Goal: Task Accomplishment & Management: Manage account settings

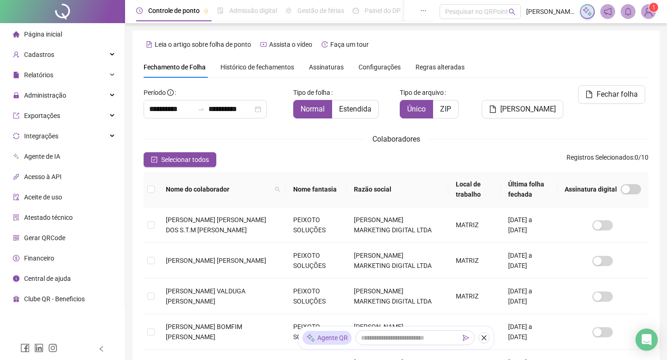
scroll to position [9, 0]
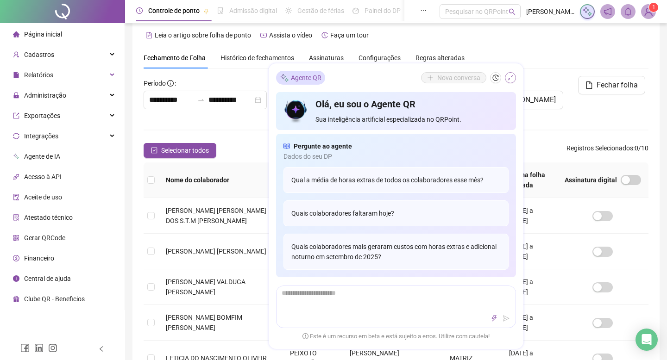
click at [506, 80] on button "button" at bounding box center [510, 78] width 11 height 11
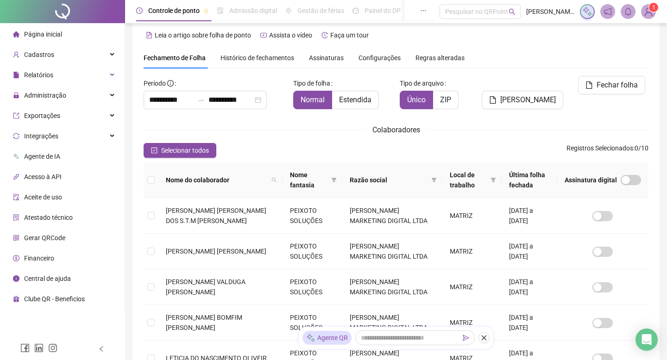
click at [56, 36] on span "Página inicial" at bounding box center [43, 34] width 38 height 7
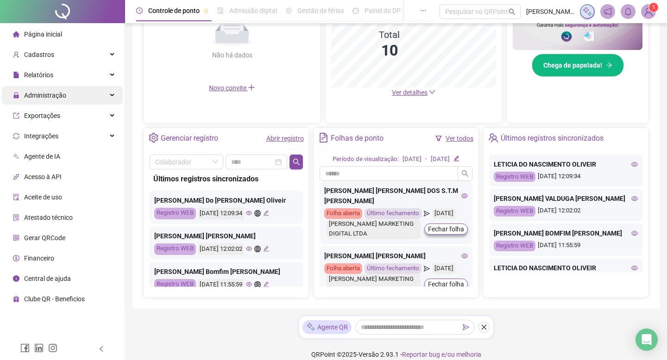
click at [94, 93] on div "Administração" at bounding box center [62, 95] width 121 height 19
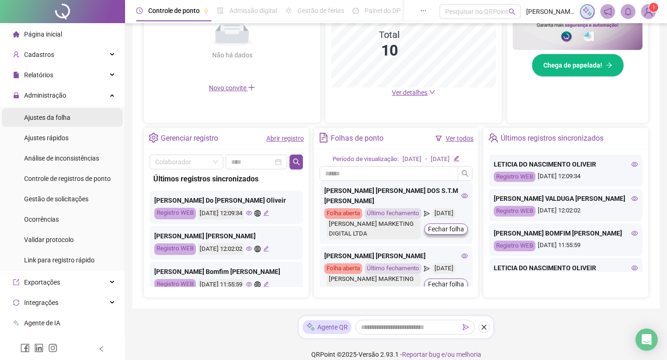
click at [66, 114] on span "Ajustes da folha" at bounding box center [47, 117] width 46 height 7
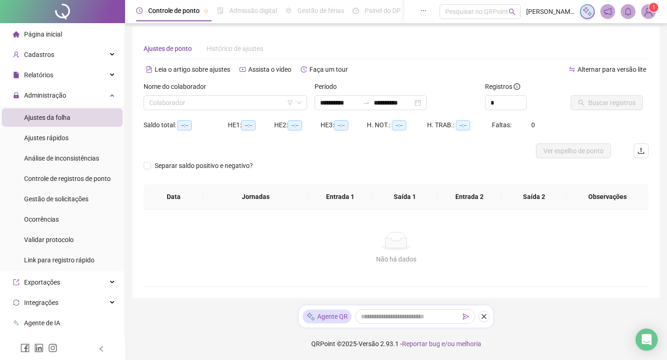
scroll to position [4, 0]
type input "**********"
click at [171, 99] on input "search" at bounding box center [221, 103] width 144 height 14
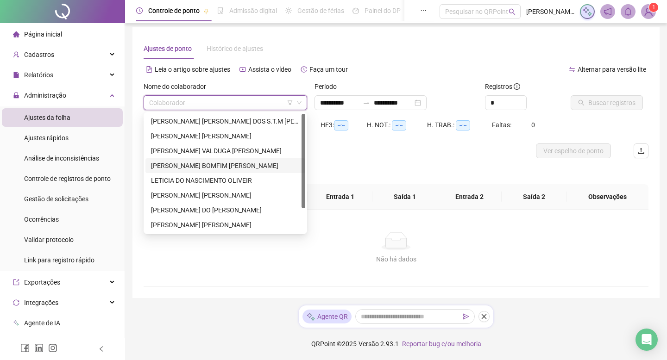
click at [181, 163] on div "[PERSON_NAME] BOMFIM [PERSON_NAME]" at bounding box center [225, 166] width 149 height 10
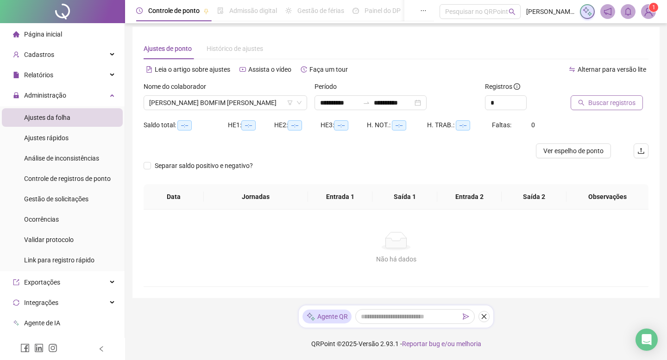
click at [605, 102] on span "Buscar registros" at bounding box center [611, 103] width 47 height 10
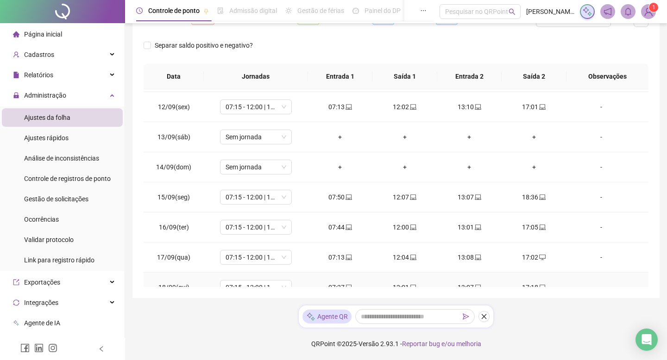
scroll to position [344, 0]
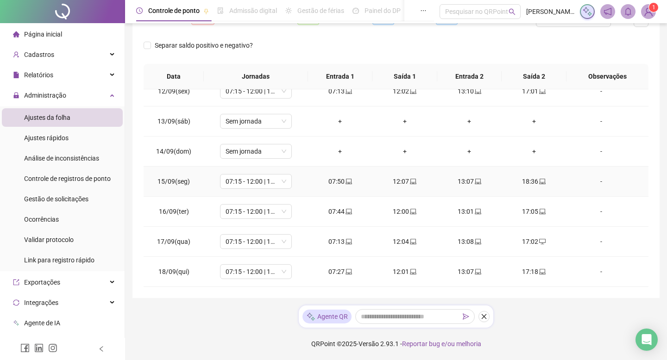
click at [529, 182] on div "18:36" at bounding box center [534, 181] width 50 height 10
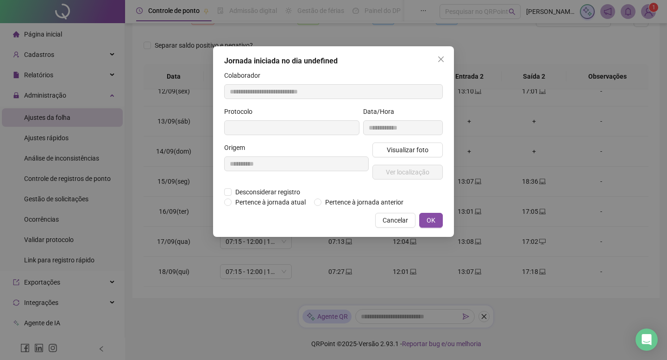
type input "**********"
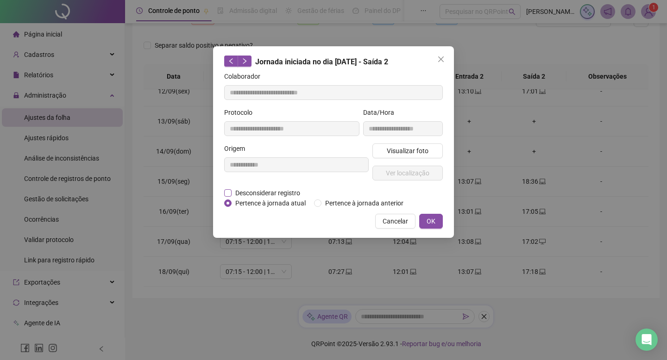
click at [284, 191] on span "Desconsiderar registro" at bounding box center [268, 193] width 72 height 10
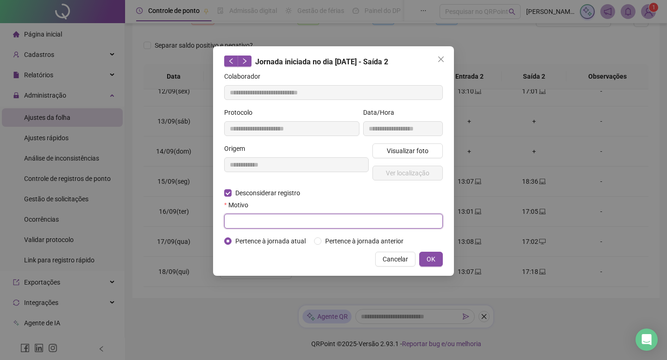
click at [385, 224] on input "text" at bounding box center [333, 221] width 219 height 15
type input "*"
click at [434, 264] on span "OK" at bounding box center [431, 259] width 9 height 10
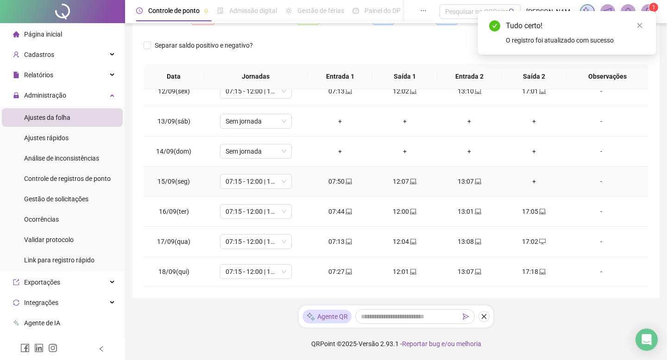
click at [528, 180] on div "+" at bounding box center [534, 181] width 50 height 10
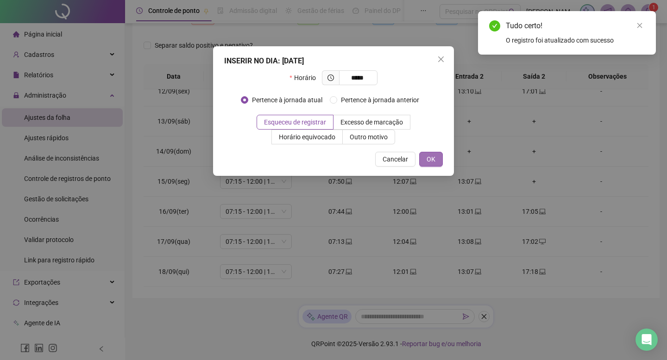
type input "*****"
click at [437, 153] on button "OK" at bounding box center [431, 159] width 24 height 15
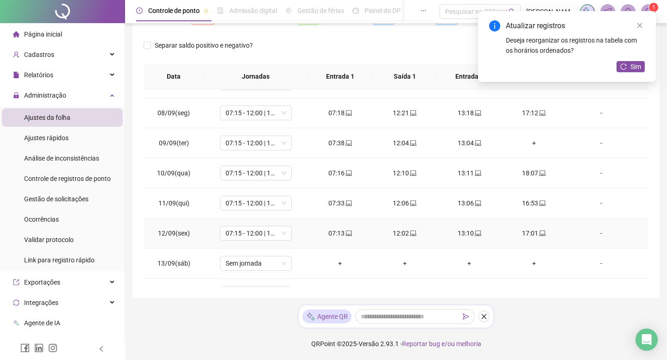
scroll to position [202, 0]
click at [532, 148] on div "+" at bounding box center [534, 144] width 50 height 10
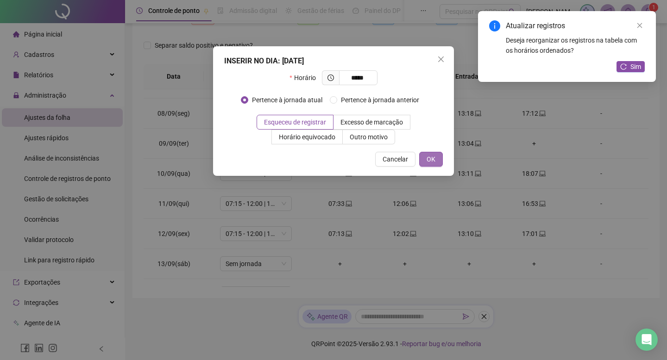
type input "*****"
click at [427, 156] on span "OK" at bounding box center [431, 159] width 9 height 10
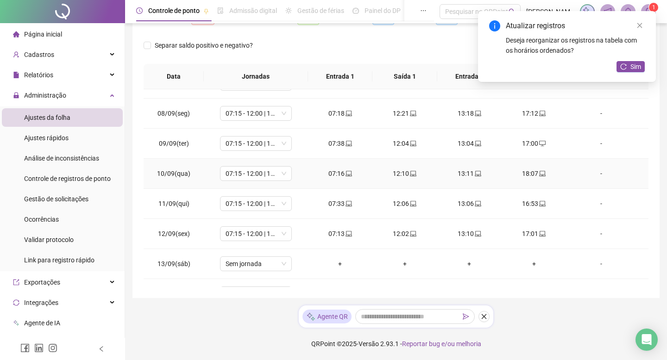
click at [518, 171] on div "18:07" at bounding box center [534, 174] width 50 height 10
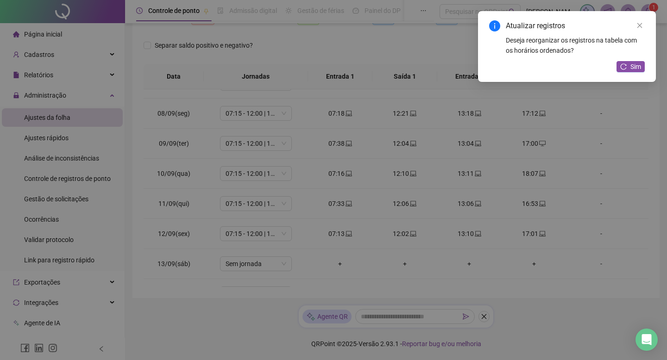
type input "**********"
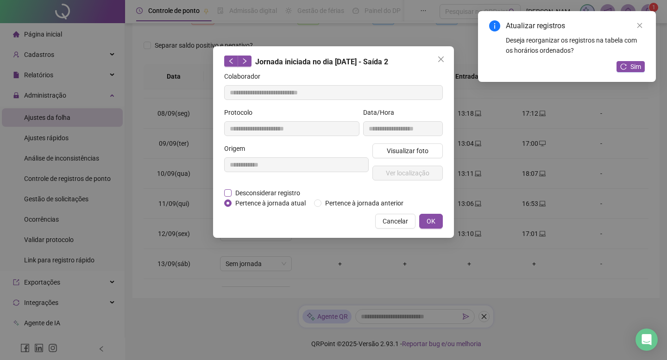
click at [286, 191] on span "Desconsiderar registro" at bounding box center [268, 193] width 72 height 10
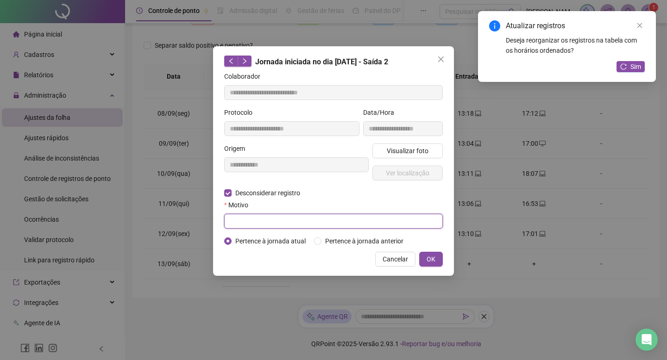
click at [407, 221] on input "text" at bounding box center [333, 221] width 219 height 15
type input "*"
click at [419, 267] on button "OK" at bounding box center [431, 259] width 24 height 15
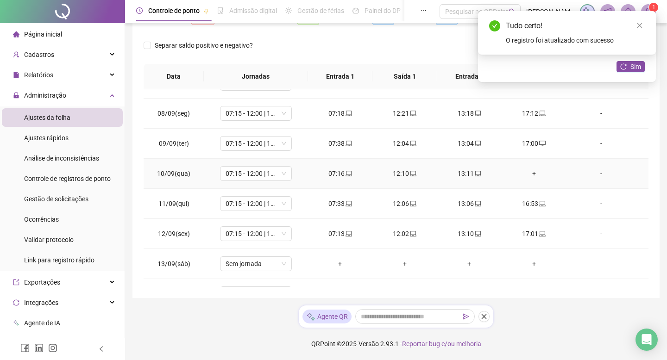
click at [535, 172] on div "+" at bounding box center [534, 174] width 50 height 10
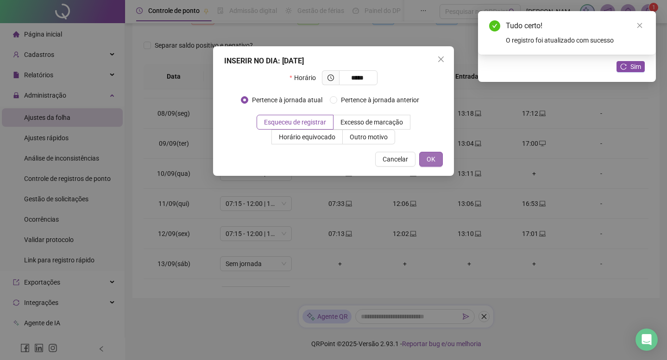
type input "*****"
click at [428, 158] on span "OK" at bounding box center [431, 159] width 9 height 10
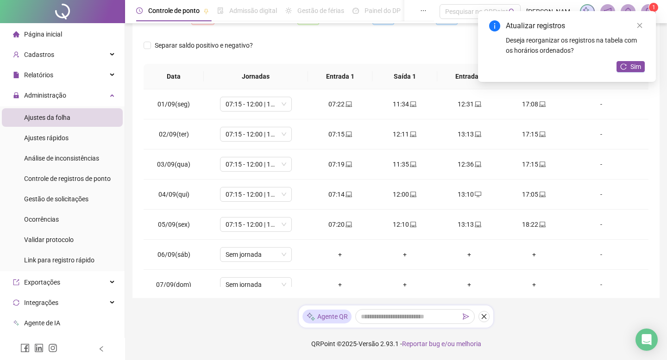
scroll to position [0, 0]
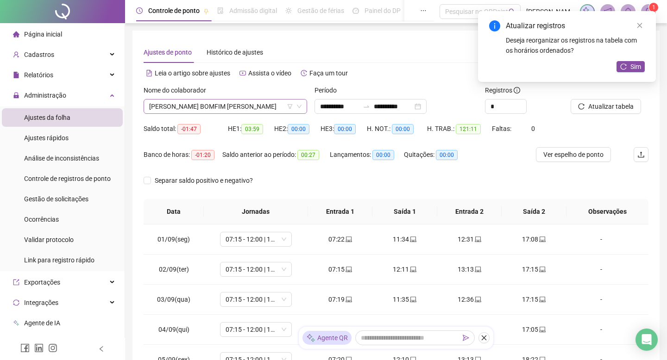
click at [234, 107] on span "[PERSON_NAME] BOMFIM [PERSON_NAME]" at bounding box center [225, 107] width 152 height 14
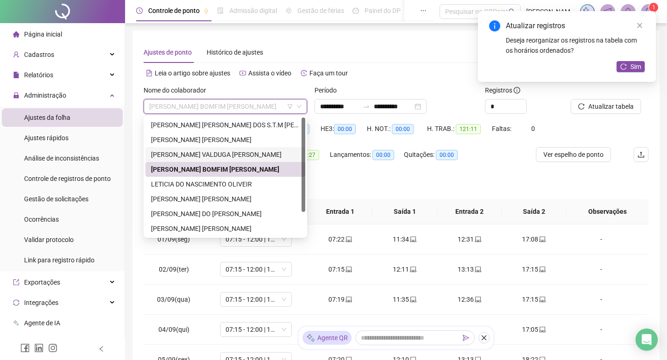
click at [237, 150] on div "[PERSON_NAME] VALDUGA [PERSON_NAME]" at bounding box center [225, 155] width 149 height 10
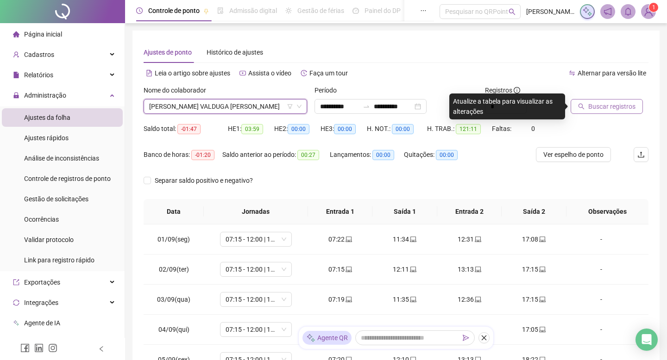
click at [588, 108] on button "Buscar registros" at bounding box center [607, 106] width 72 height 15
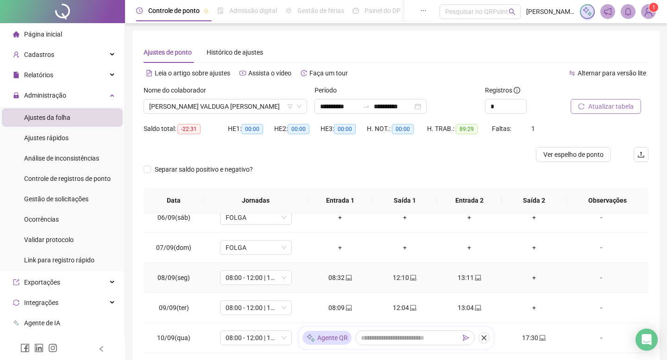
scroll to position [169, 0]
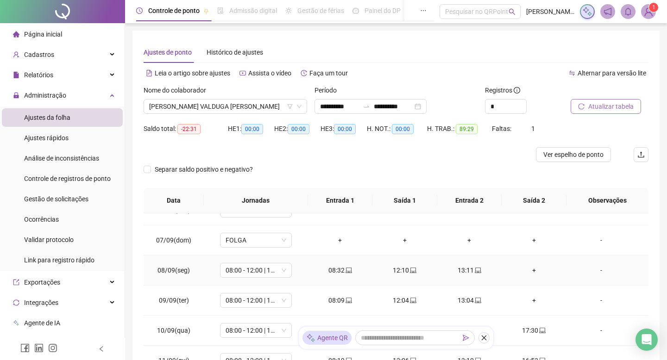
click at [534, 271] on div "+" at bounding box center [534, 270] width 50 height 10
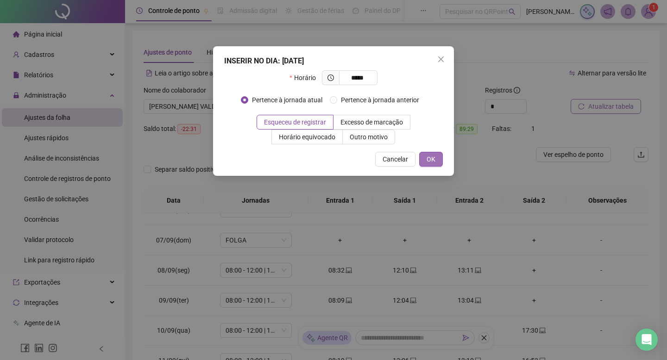
type input "*****"
click at [437, 164] on button "OK" at bounding box center [431, 159] width 24 height 15
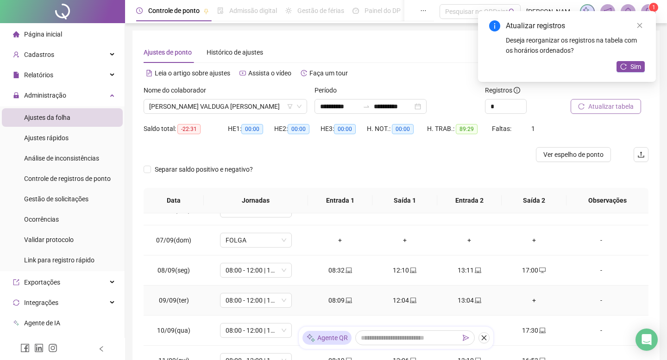
click at [533, 302] on div "+" at bounding box center [534, 301] width 50 height 10
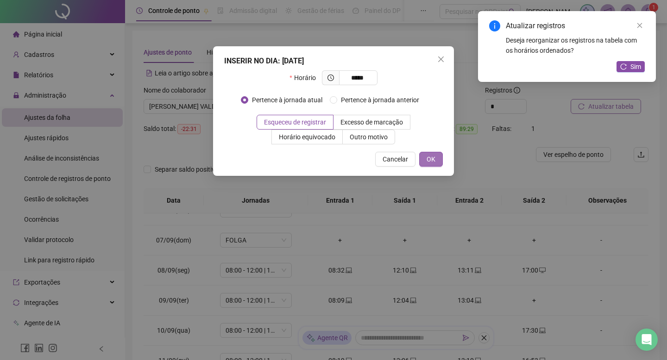
type input "*****"
click at [432, 156] on span "OK" at bounding box center [431, 159] width 9 height 10
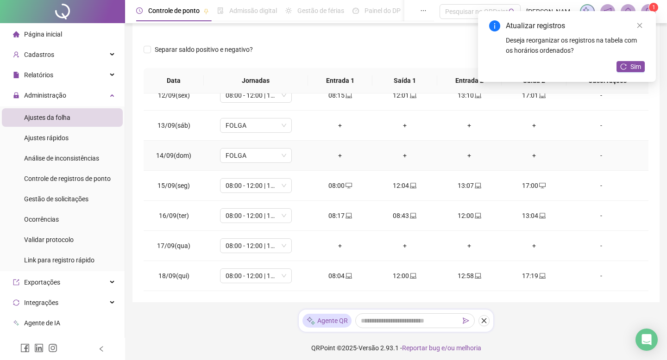
scroll to position [124, 0]
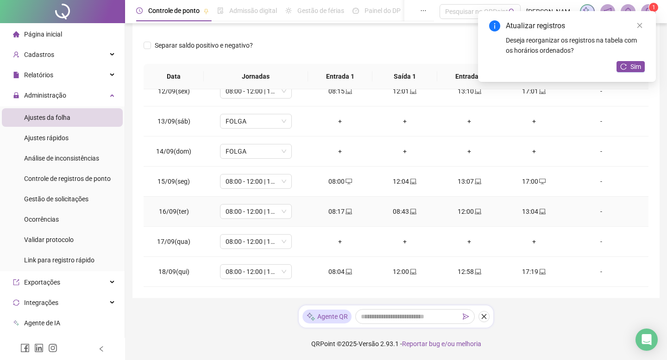
click at [337, 208] on div "08:17" at bounding box center [340, 212] width 50 height 10
type input "**********"
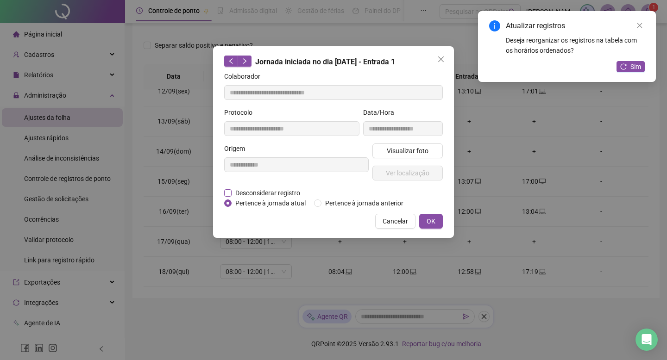
click at [291, 193] on span "Desconsiderar registro" at bounding box center [268, 193] width 72 height 10
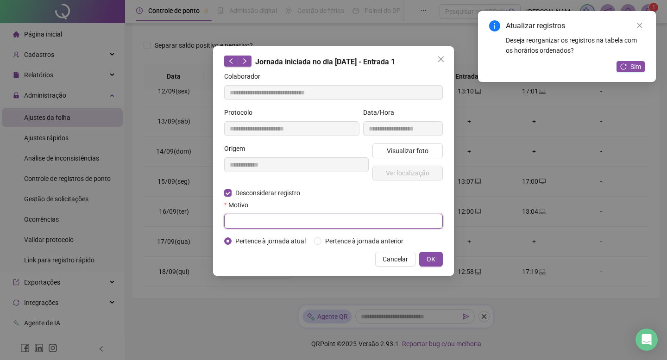
click at [362, 218] on input "text" at bounding box center [333, 221] width 219 height 15
type input "*"
click at [432, 264] on span "OK" at bounding box center [431, 259] width 9 height 10
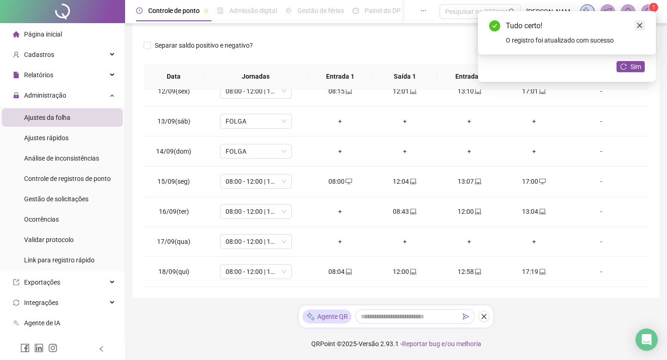
click at [637, 25] on icon "close" at bounding box center [639, 25] width 6 height 6
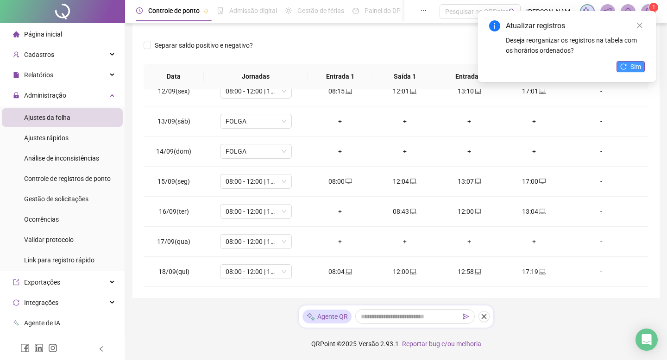
click at [633, 64] on span "Sim" at bounding box center [635, 67] width 11 height 10
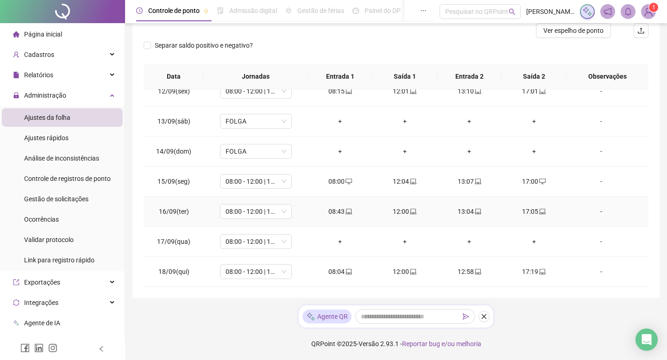
scroll to position [0, 0]
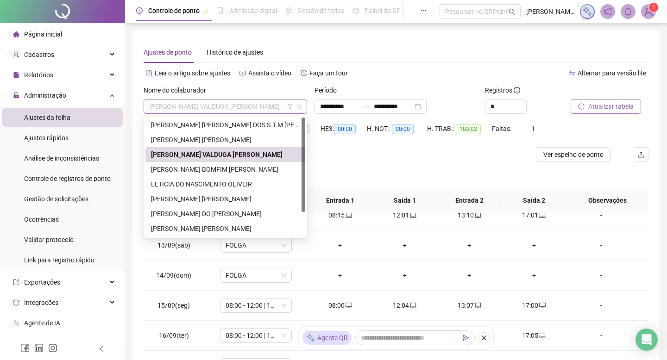
click at [253, 102] on span "[PERSON_NAME] VALDUGA [PERSON_NAME]" at bounding box center [225, 107] width 152 height 14
click at [257, 165] on div "[PERSON_NAME] BOMFIM [PERSON_NAME]" at bounding box center [225, 169] width 149 height 10
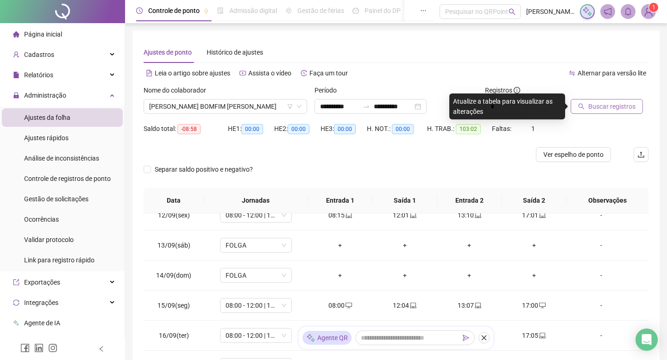
click at [596, 113] on button "Buscar registros" at bounding box center [607, 106] width 72 height 15
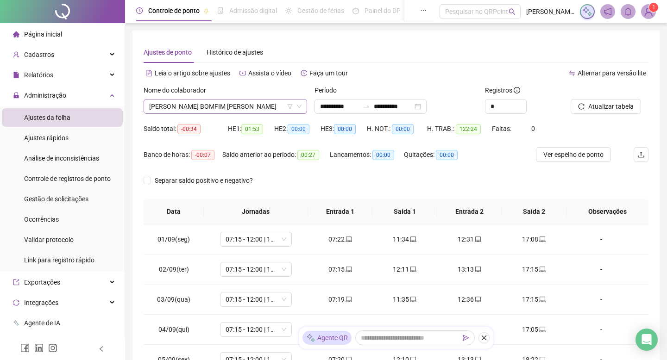
click at [219, 108] on span "[PERSON_NAME] BOMFIM [PERSON_NAME]" at bounding box center [225, 107] width 152 height 14
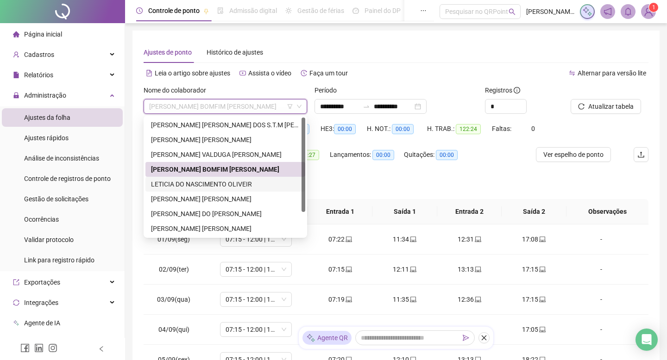
click at [239, 187] on div "LETICIA DO NASCIMENTO OLIVEIR" at bounding box center [225, 184] width 149 height 10
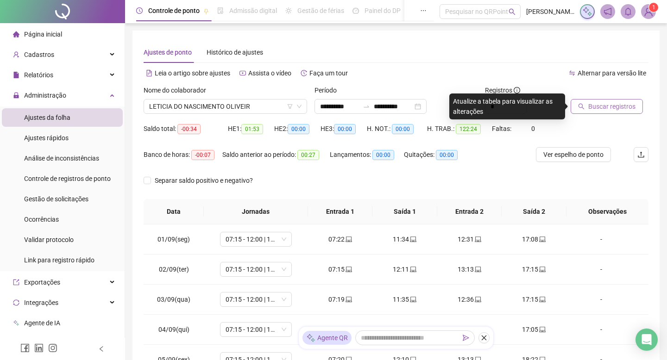
click at [590, 107] on span "Buscar registros" at bounding box center [611, 106] width 47 height 10
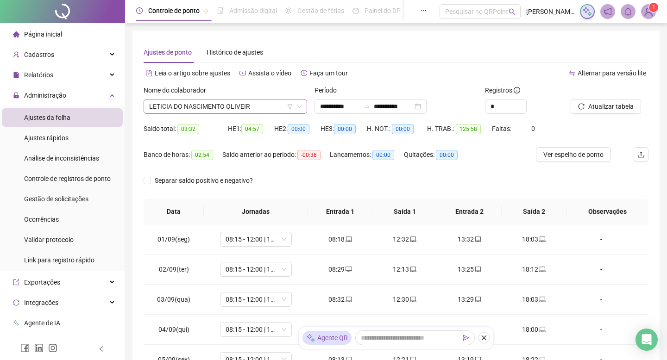
click at [262, 111] on span "LETICIA DO NASCIMENTO OLIVEIR" at bounding box center [225, 107] width 152 height 14
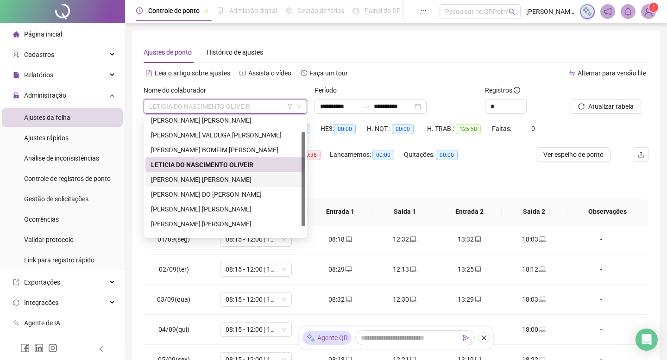
scroll to position [30, 0]
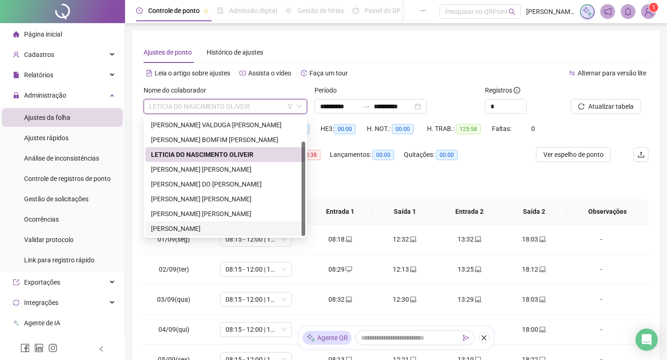
click at [252, 228] on div "[PERSON_NAME]" at bounding box center [225, 229] width 149 height 10
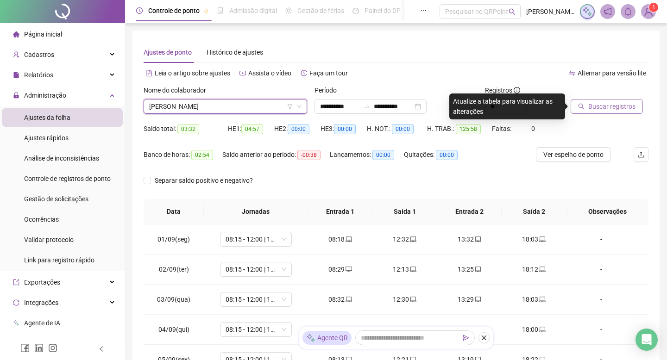
click at [613, 109] on span "Buscar registros" at bounding box center [611, 106] width 47 height 10
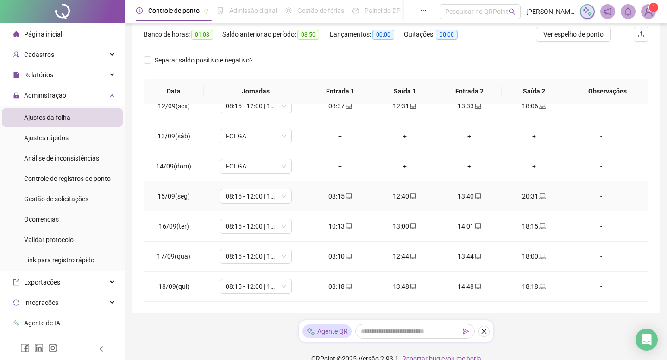
scroll to position [135, 0]
